Goal: Task Accomplishment & Management: Complete application form

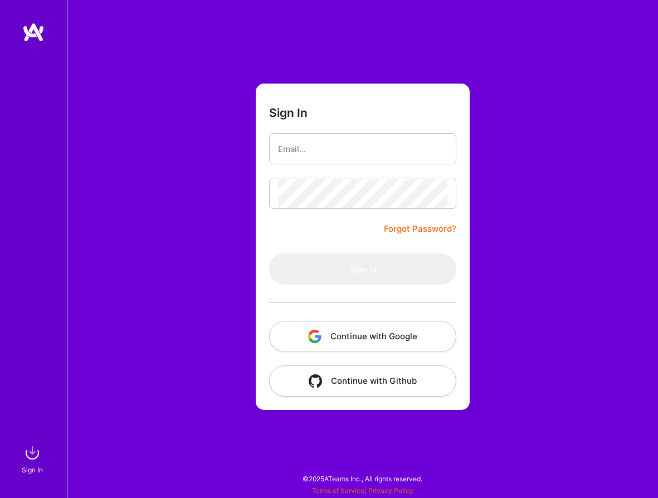
click at [351, 151] on input "email" at bounding box center [362, 149] width 169 height 28
type input "[PERSON_NAME][EMAIL_ADDRESS][PERSON_NAME][DOMAIN_NAME]"
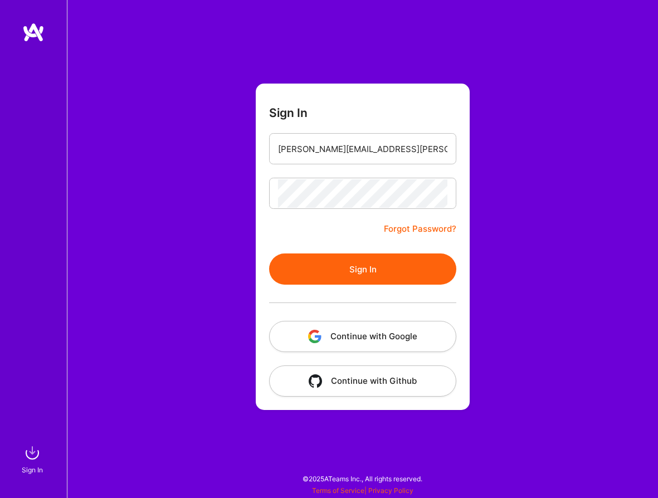
click at [297, 267] on button "Sign In" at bounding box center [362, 268] width 187 height 31
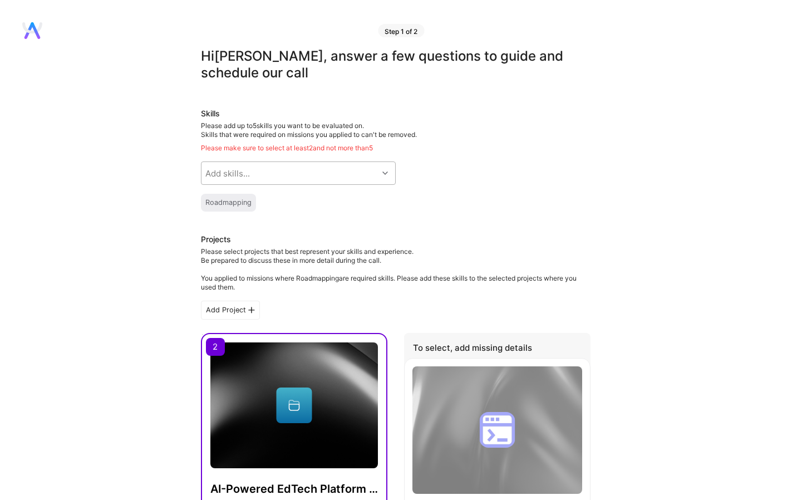
click at [380, 179] on div at bounding box center [386, 173] width 17 height 14
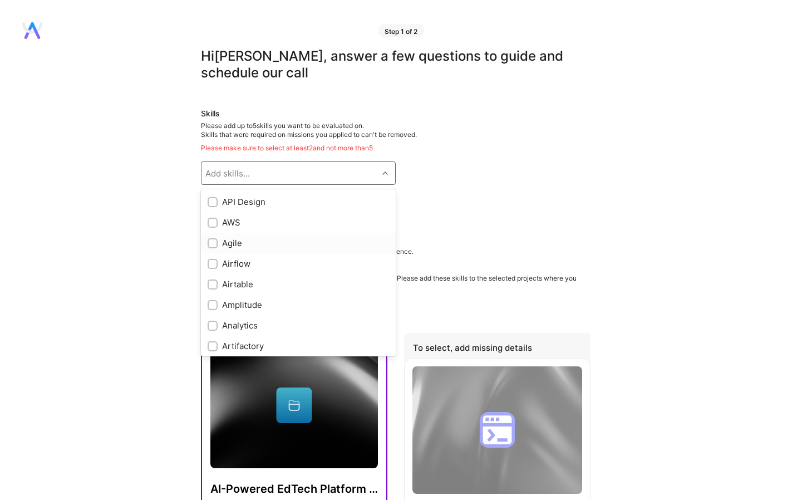
click at [211, 242] on input "checkbox" at bounding box center [214, 244] width 8 height 8
checkbox input "true"
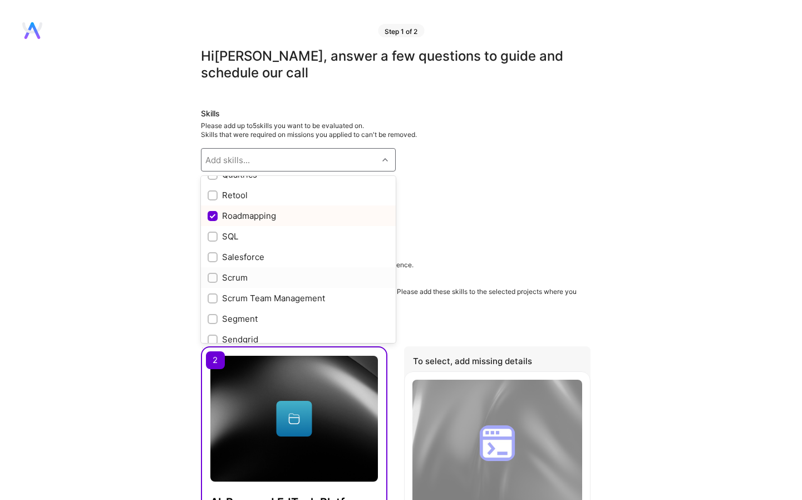
scroll to position [1116, 0]
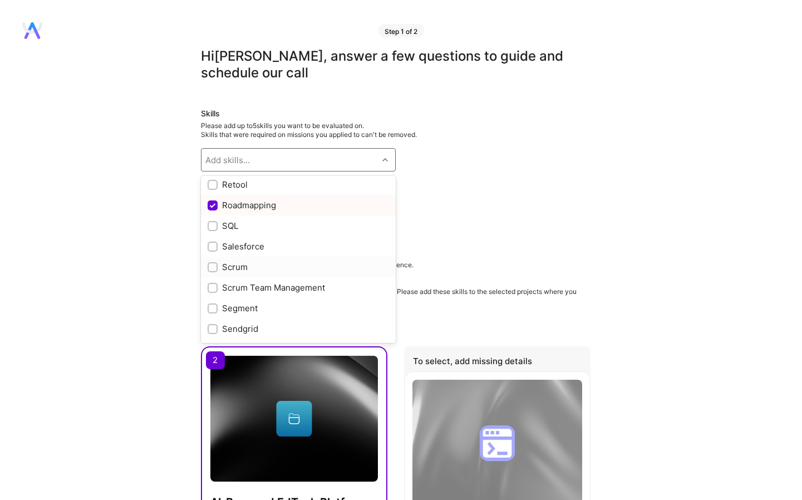
click at [213, 268] on input "checkbox" at bounding box center [214, 268] width 8 height 8
checkbox input "true"
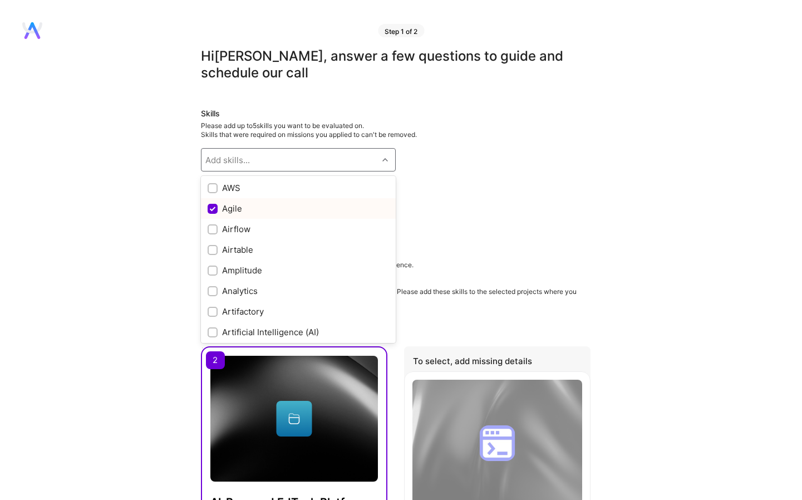
scroll to position [0, 0]
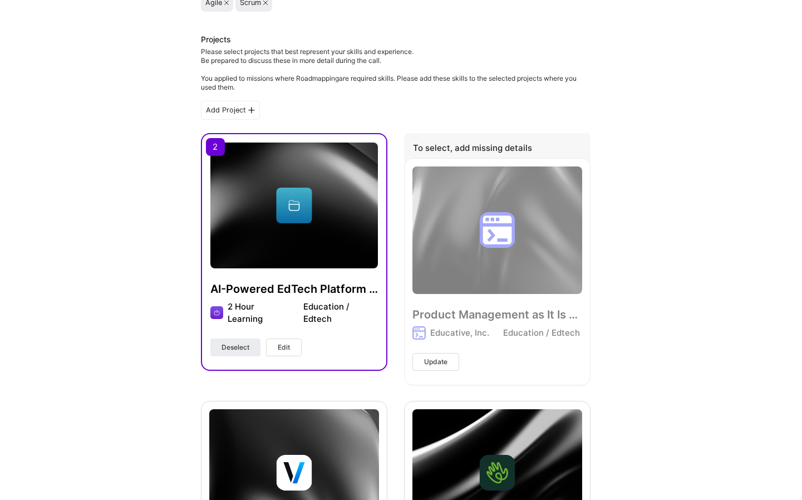
scroll to position [233, 0]
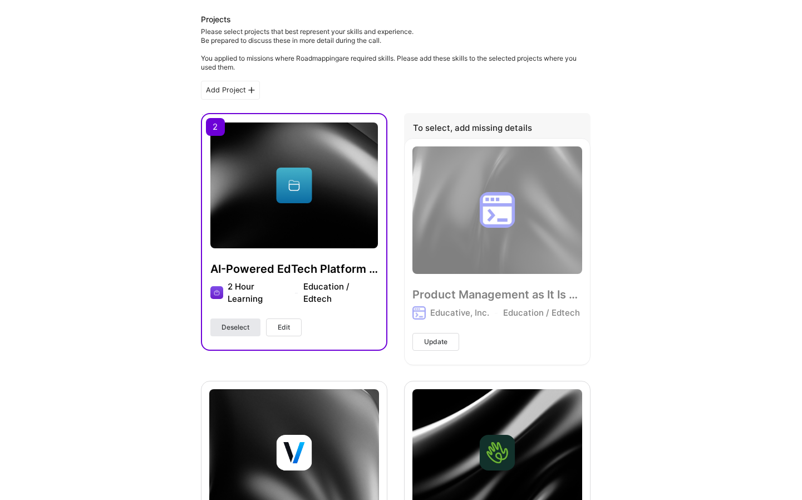
click at [230, 329] on span "Deselect" at bounding box center [236, 327] width 28 height 10
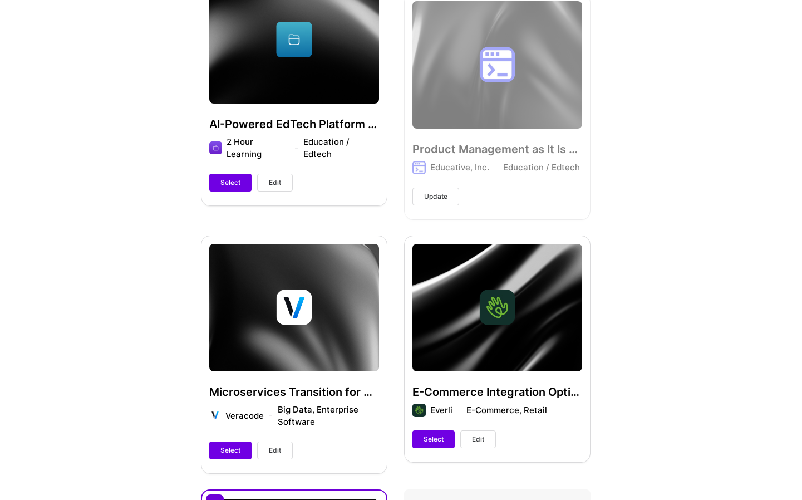
scroll to position [403, 0]
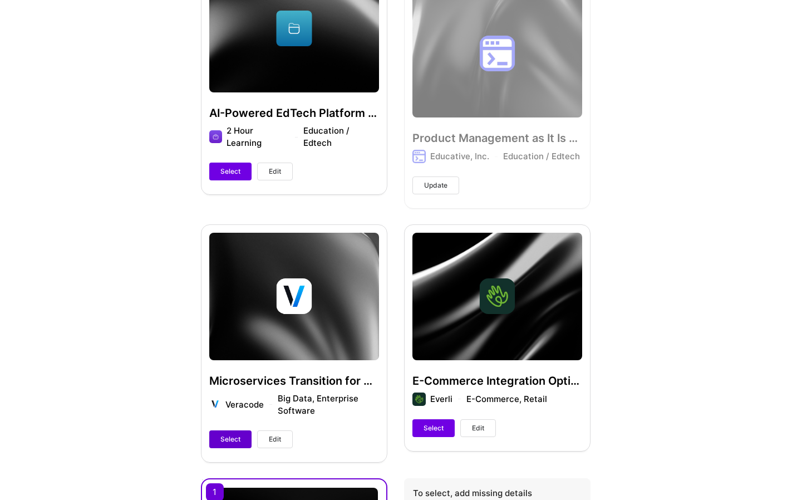
click at [228, 440] on span "Select" at bounding box center [231, 439] width 20 height 10
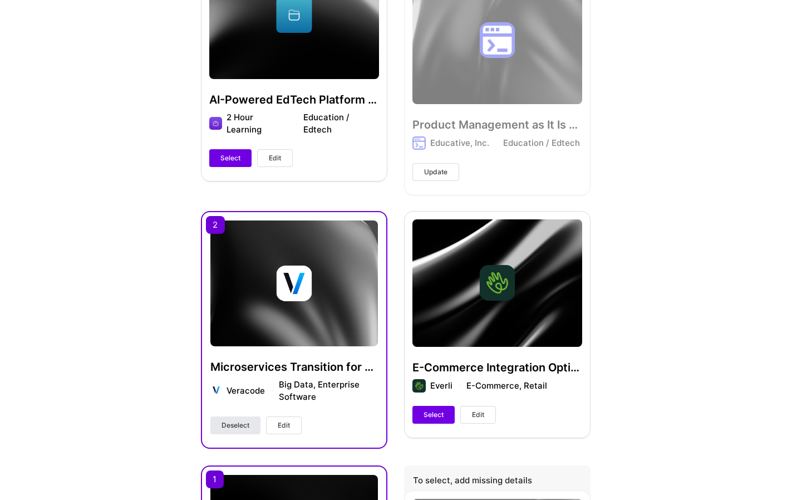
scroll to position [390, 0]
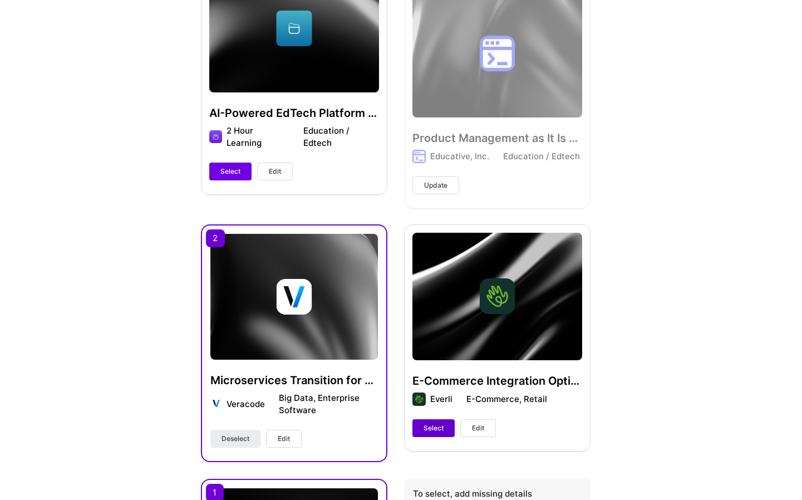
click at [427, 425] on span "Select" at bounding box center [434, 428] width 20 height 10
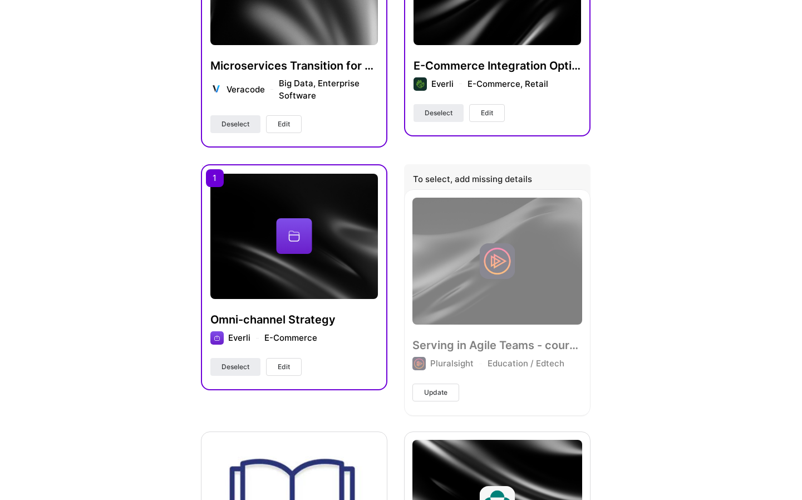
scroll to position [705, 0]
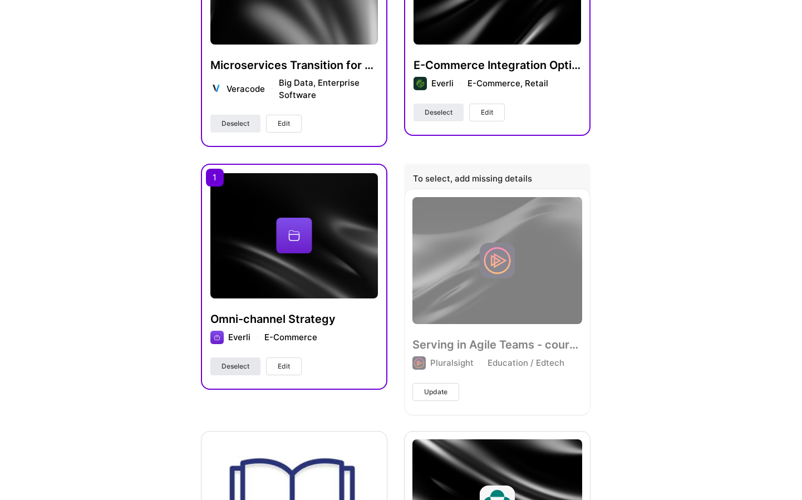
click at [226, 366] on span "Deselect" at bounding box center [236, 366] width 28 height 10
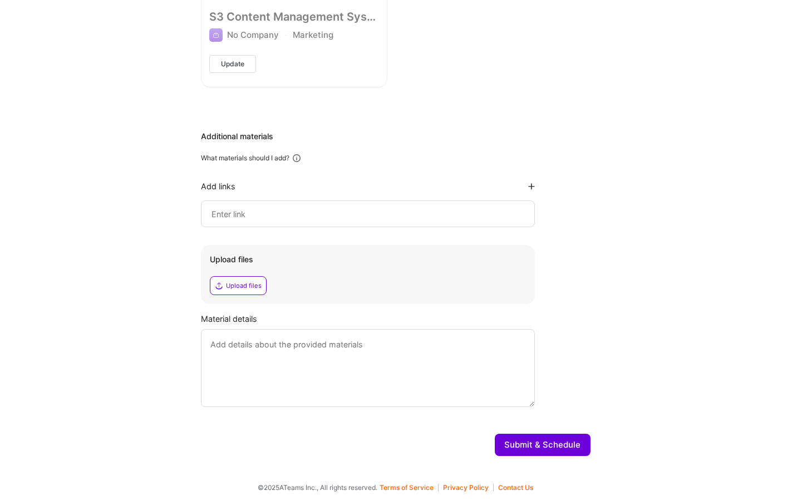
scroll to position [2081, 0]
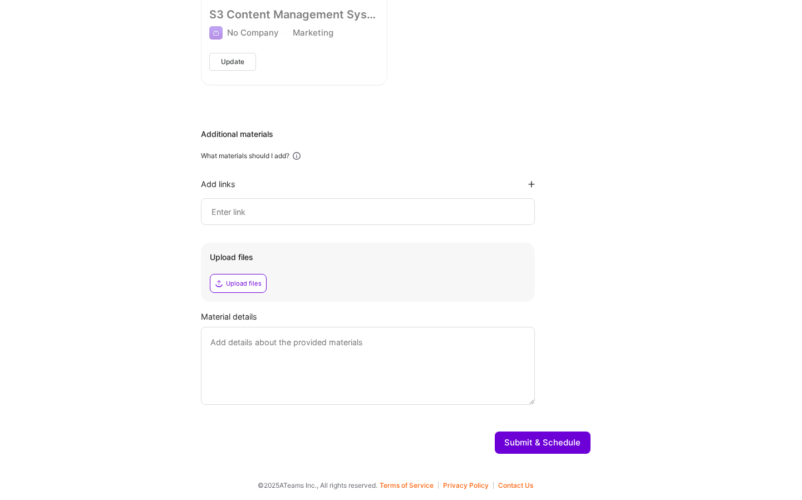
click at [527, 439] on button "Submit & Schedule" at bounding box center [543, 443] width 96 height 22
